Goal: Information Seeking & Learning: Learn about a topic

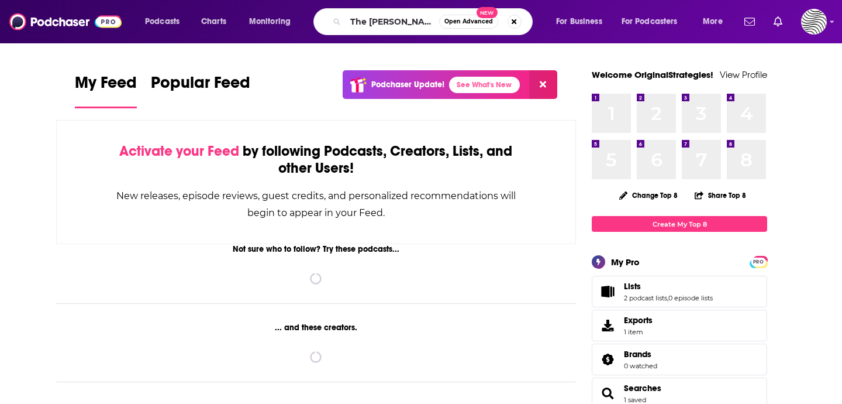
scroll to position [0, 102]
type input "The [PERSON_NAME] Podcast with [PERSON_NAME]"
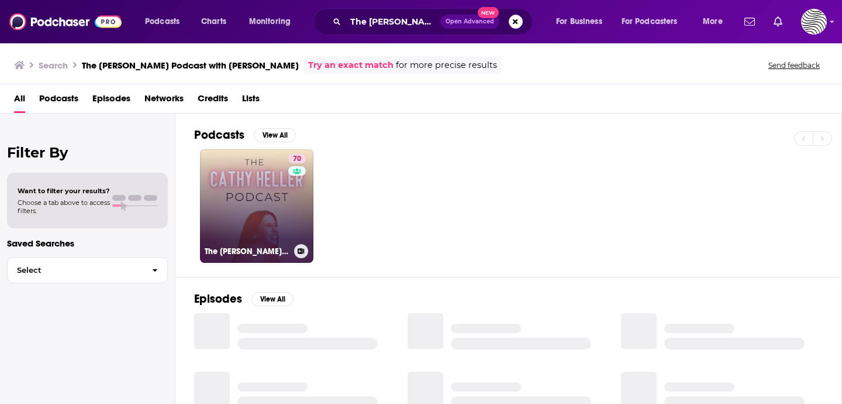
click at [253, 230] on link "70 The [PERSON_NAME] Podcast with [PERSON_NAME]" at bounding box center [256, 205] width 113 height 113
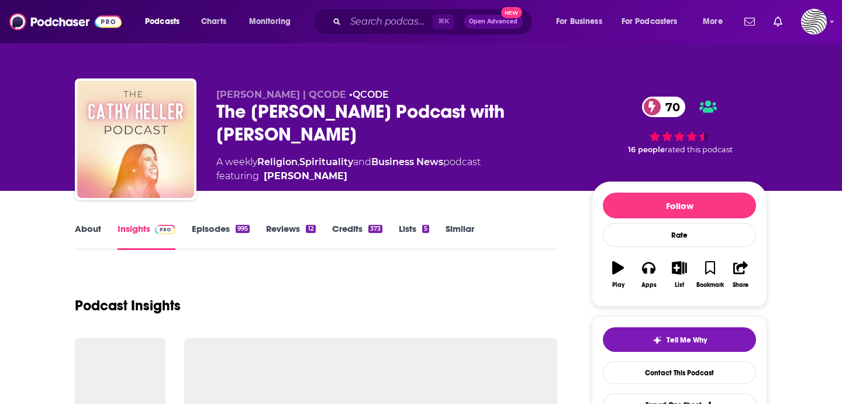
scroll to position [113, 0]
